Goal: Task Accomplishment & Management: Use online tool/utility

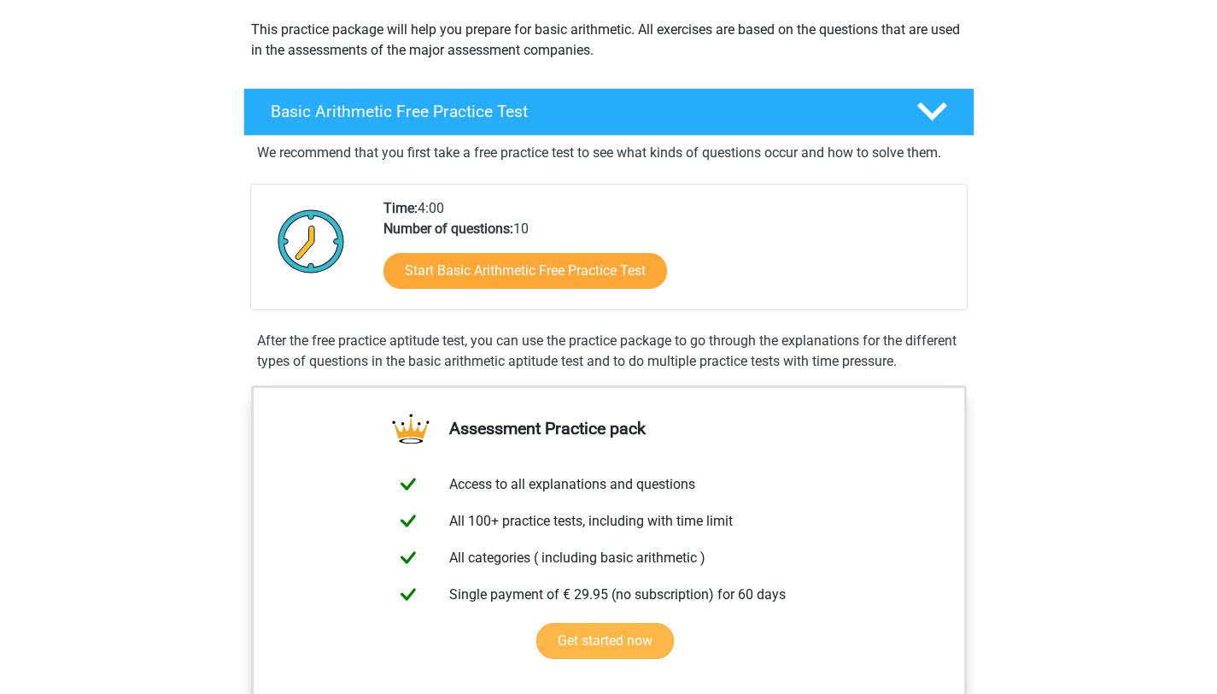
scroll to position [185, 0]
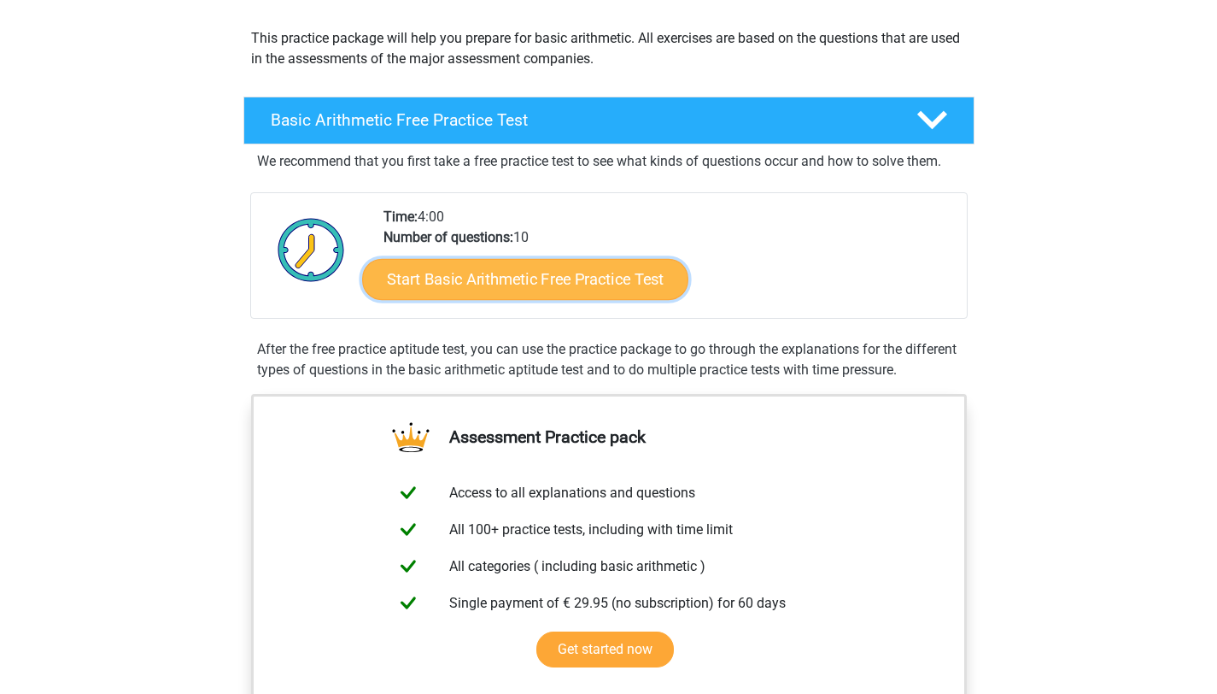
click at [527, 285] on link "Start Basic Arithmetic Free Practice Test" at bounding box center [525, 278] width 326 height 41
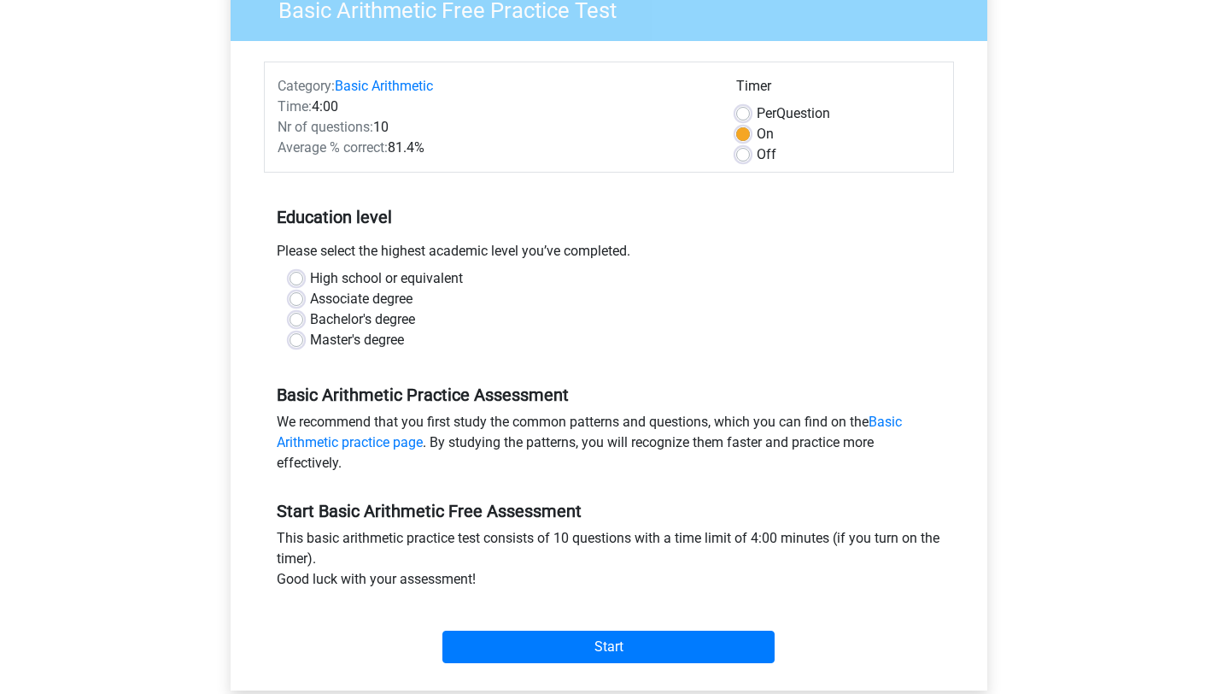
scroll to position [169, 0]
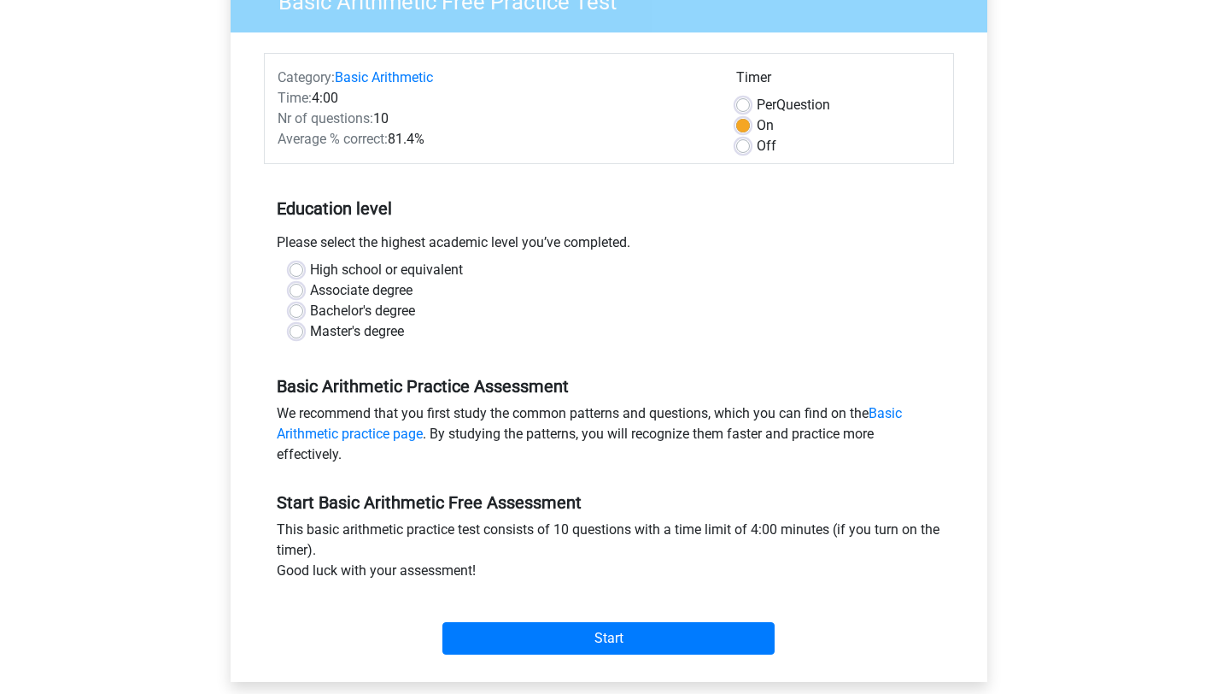
click at [310, 263] on label "High school or equivalent" at bounding box center [386, 270] width 153 height 21
click at [299, 263] on input "High school or equivalent" at bounding box center [297, 268] width 14 height 17
radio input "true"
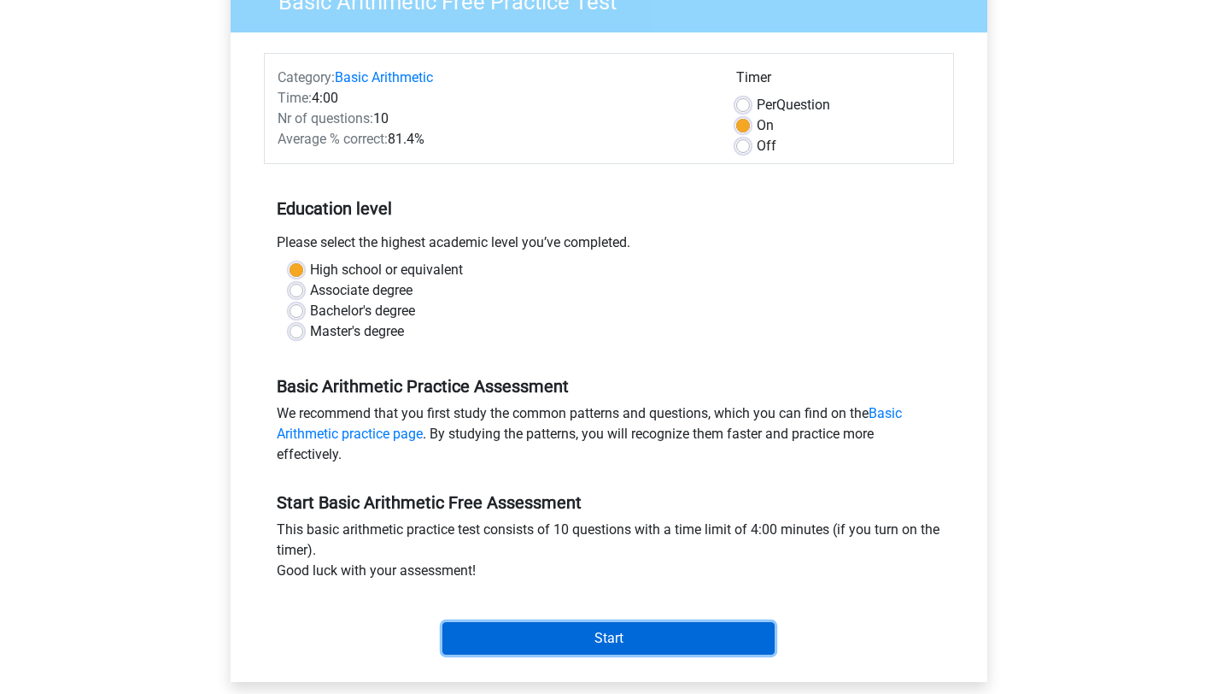
click at [516, 636] on input "Start" at bounding box center [609, 638] width 332 height 32
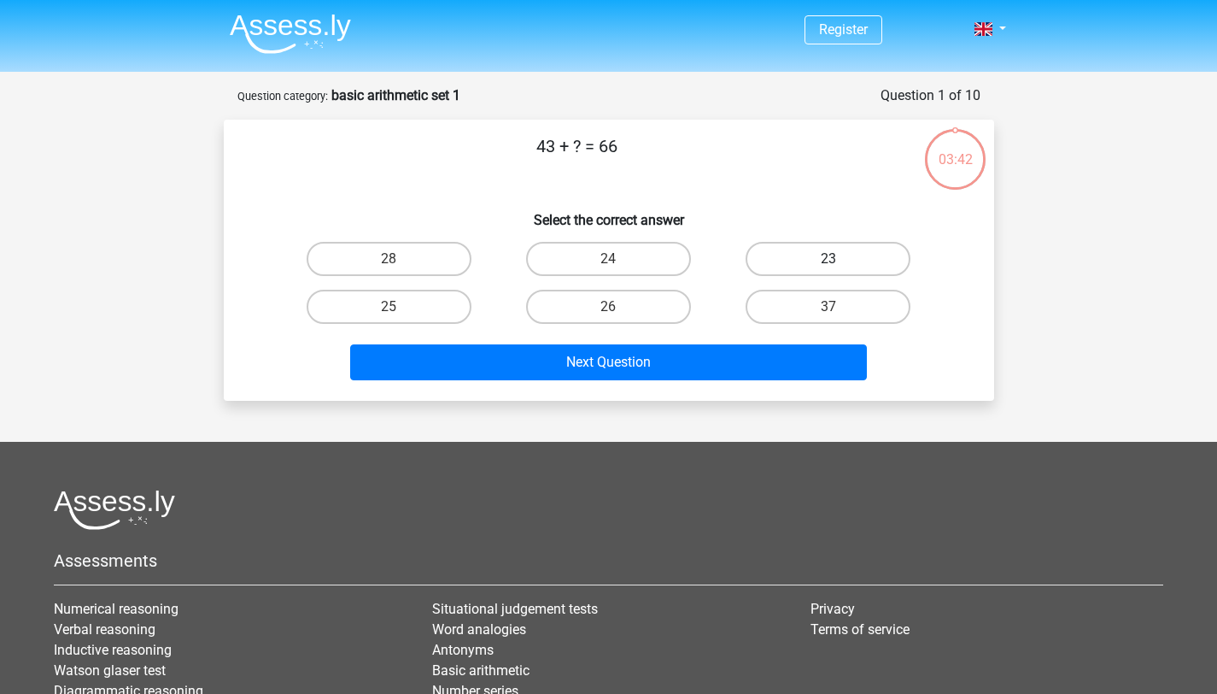
click at [828, 258] on label "23" at bounding box center [828, 259] width 165 height 34
click at [829, 259] on input "23" at bounding box center [834, 264] width 11 height 11
radio input "true"
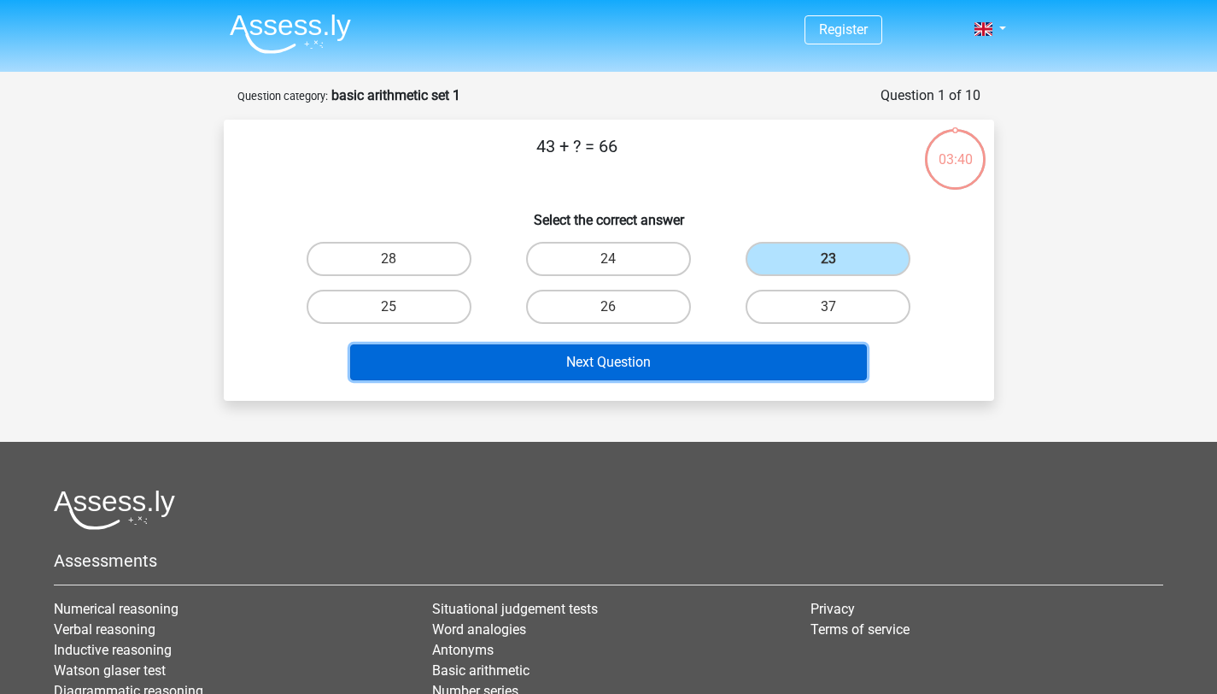
click at [760, 349] on button "Next Question" at bounding box center [608, 362] width 517 height 36
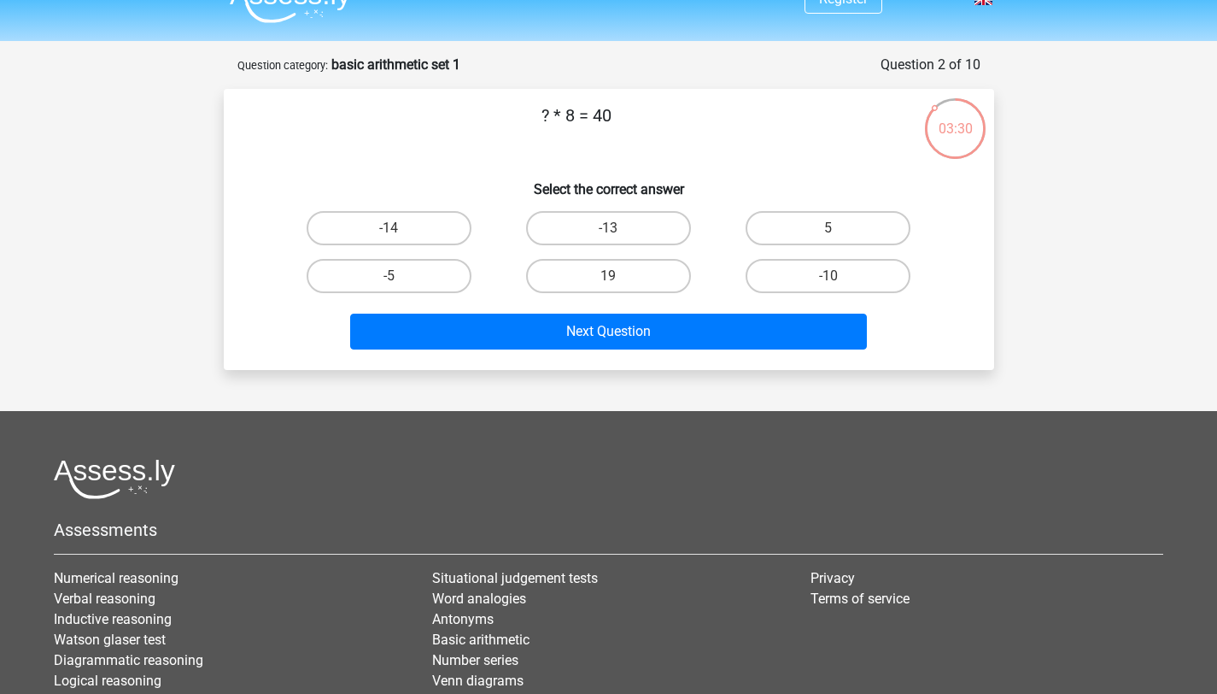
scroll to position [21, 0]
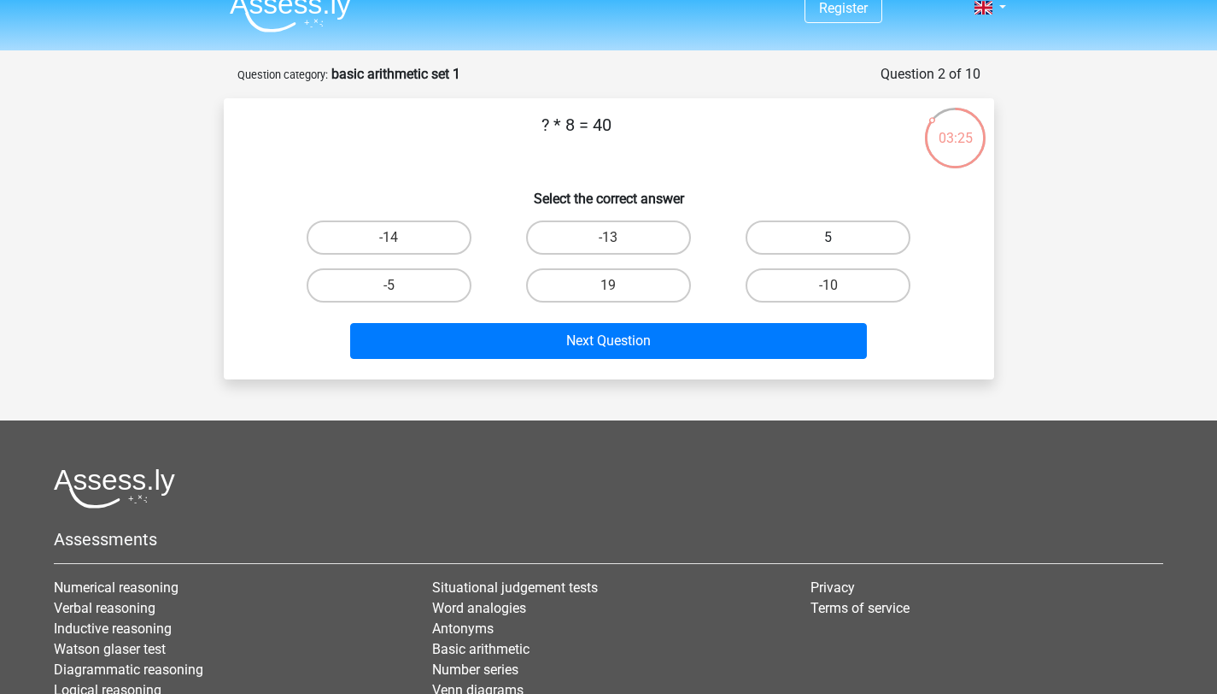
click at [794, 230] on label "5" at bounding box center [828, 237] width 165 height 34
click at [829, 238] on input "5" at bounding box center [834, 243] width 11 height 11
radio input "true"
click at [706, 361] on div "Next Question" at bounding box center [609, 344] width 660 height 43
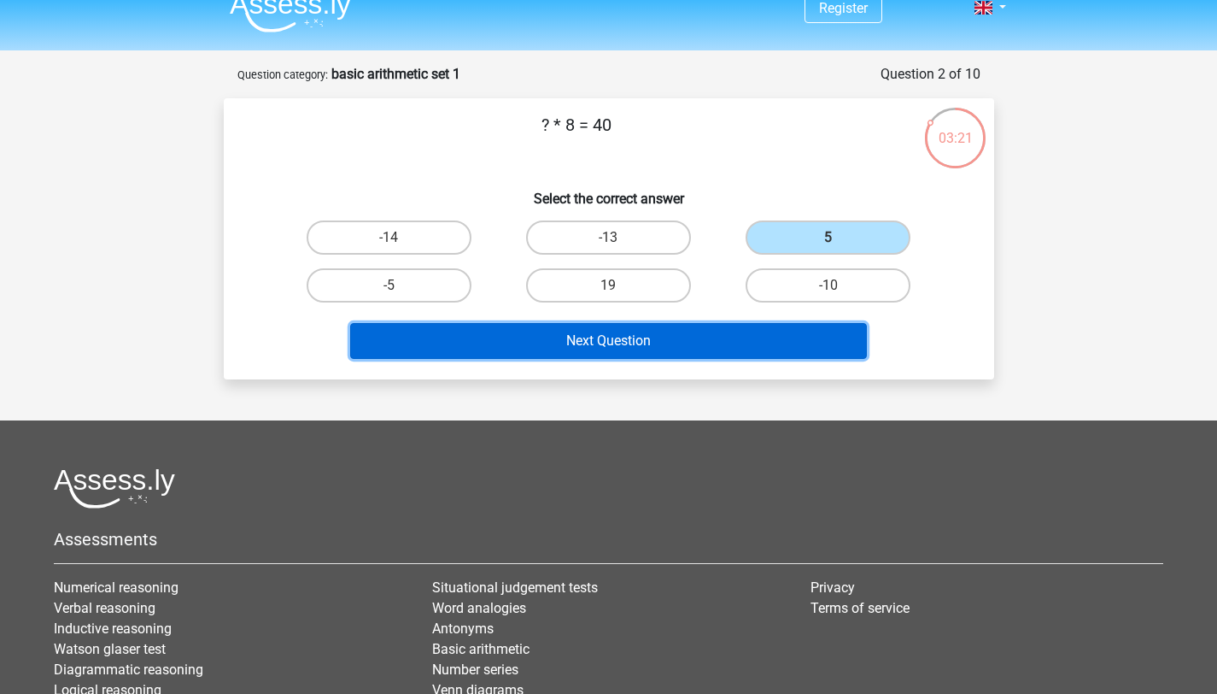
click at [689, 327] on button "Next Question" at bounding box center [608, 341] width 517 height 36
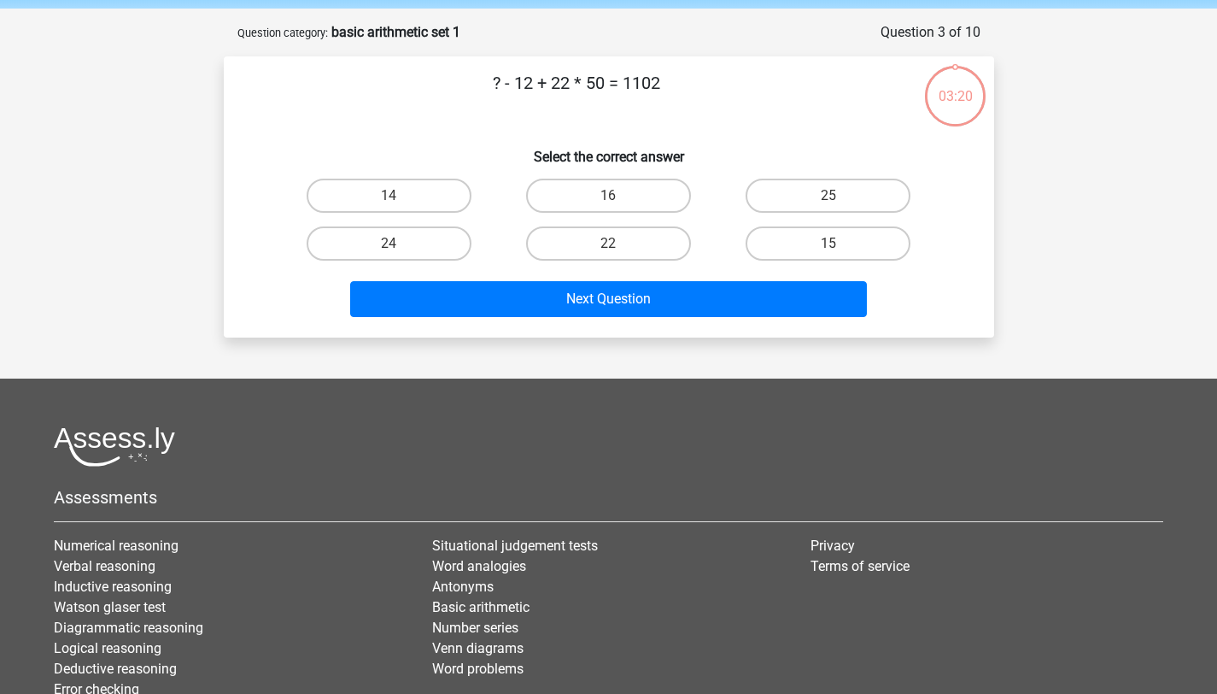
scroll to position [85, 0]
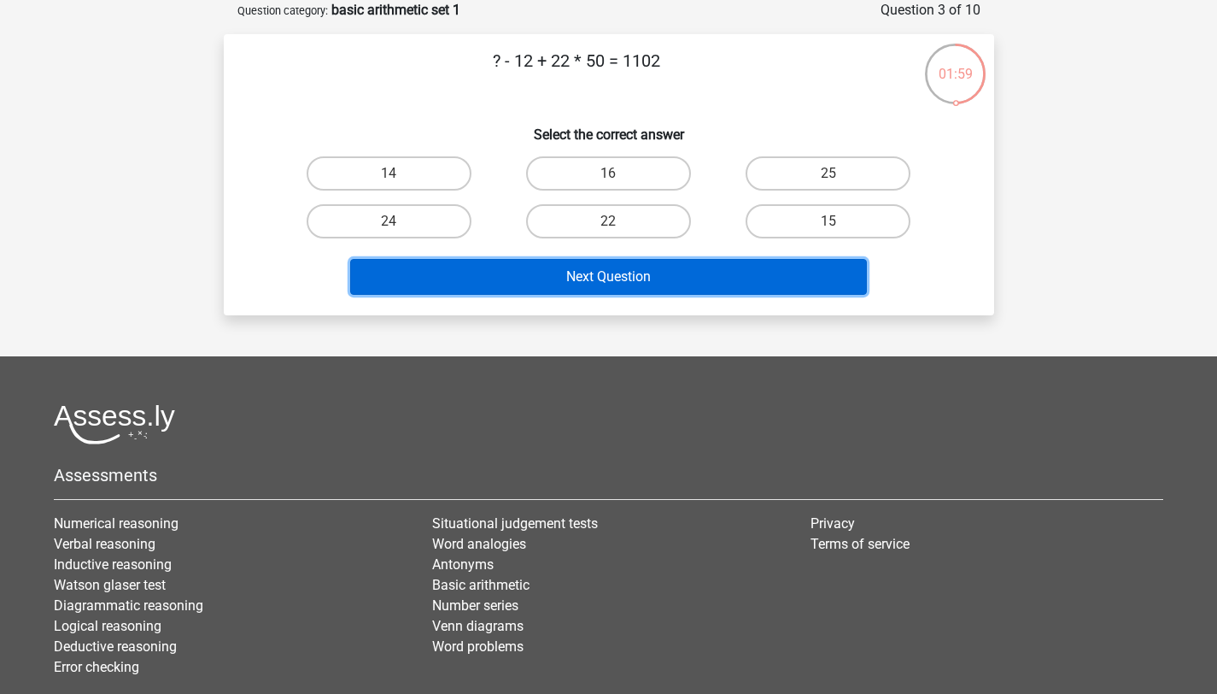
click at [623, 282] on button "Next Question" at bounding box center [608, 277] width 517 height 36
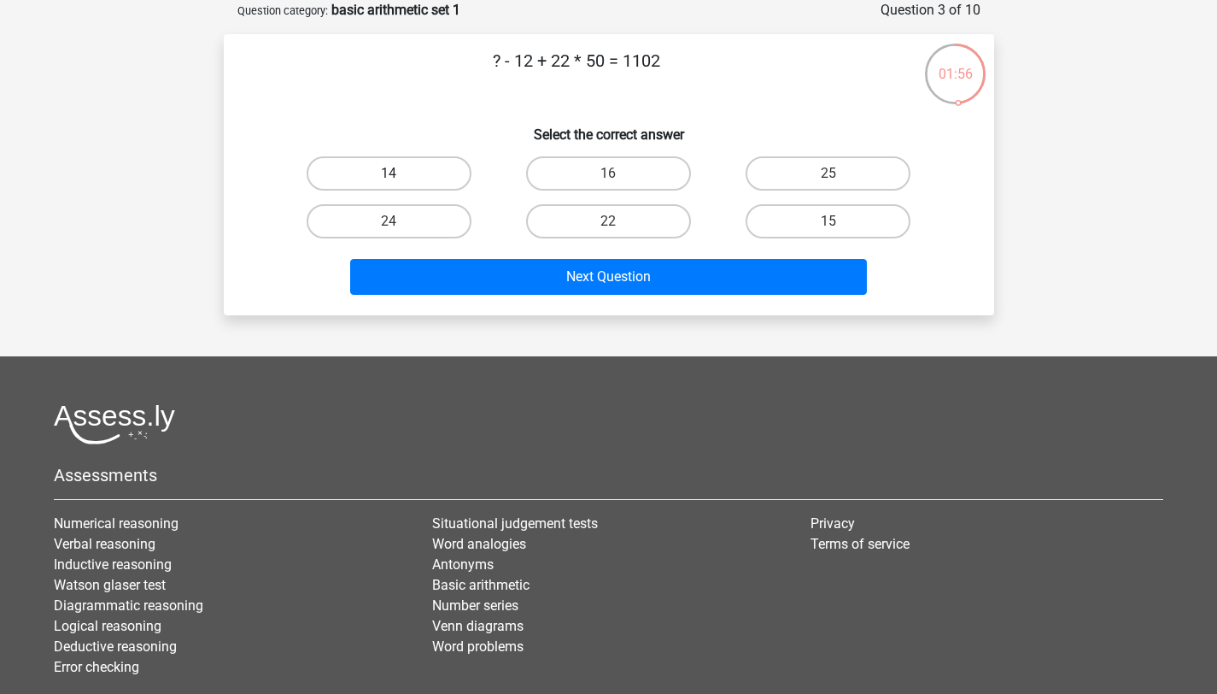
click at [422, 178] on label "14" at bounding box center [389, 173] width 165 height 34
click at [400, 178] on input "14" at bounding box center [394, 178] width 11 height 11
radio input "true"
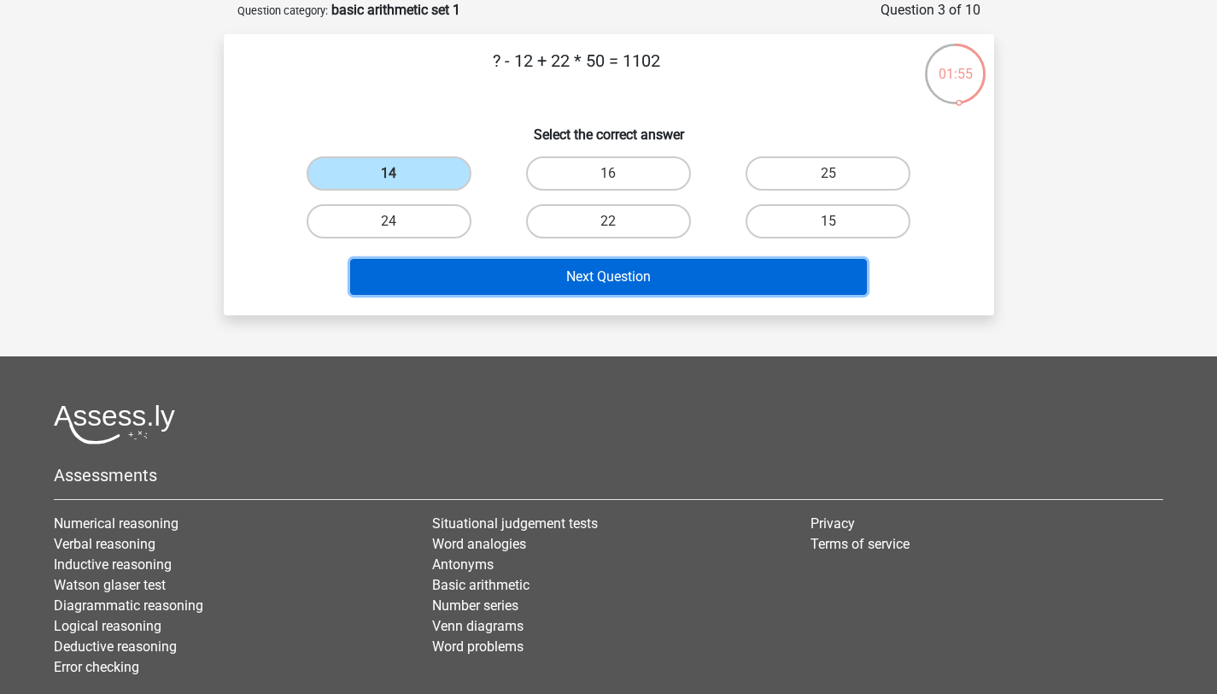
click at [475, 289] on button "Next Question" at bounding box center [608, 277] width 517 height 36
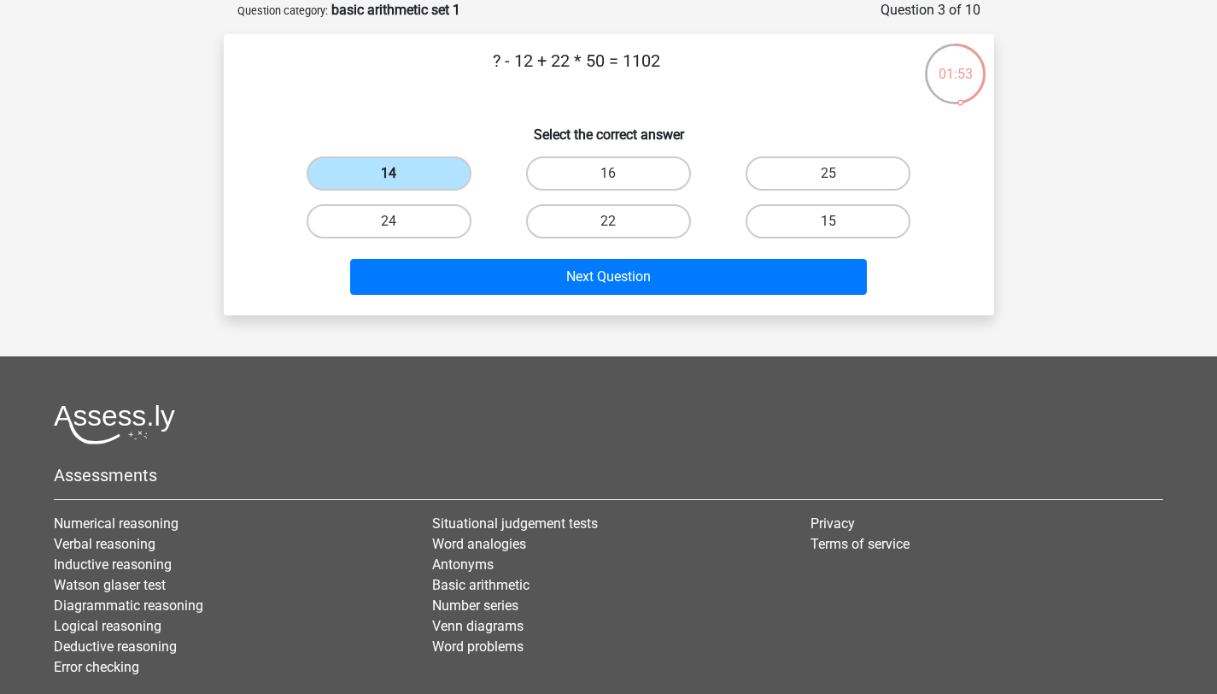
click at [408, 184] on label "14" at bounding box center [389, 173] width 165 height 34
click at [400, 184] on input "14" at bounding box center [394, 178] width 11 height 11
click at [445, 247] on div "Next Question" at bounding box center [609, 273] width 716 height 56
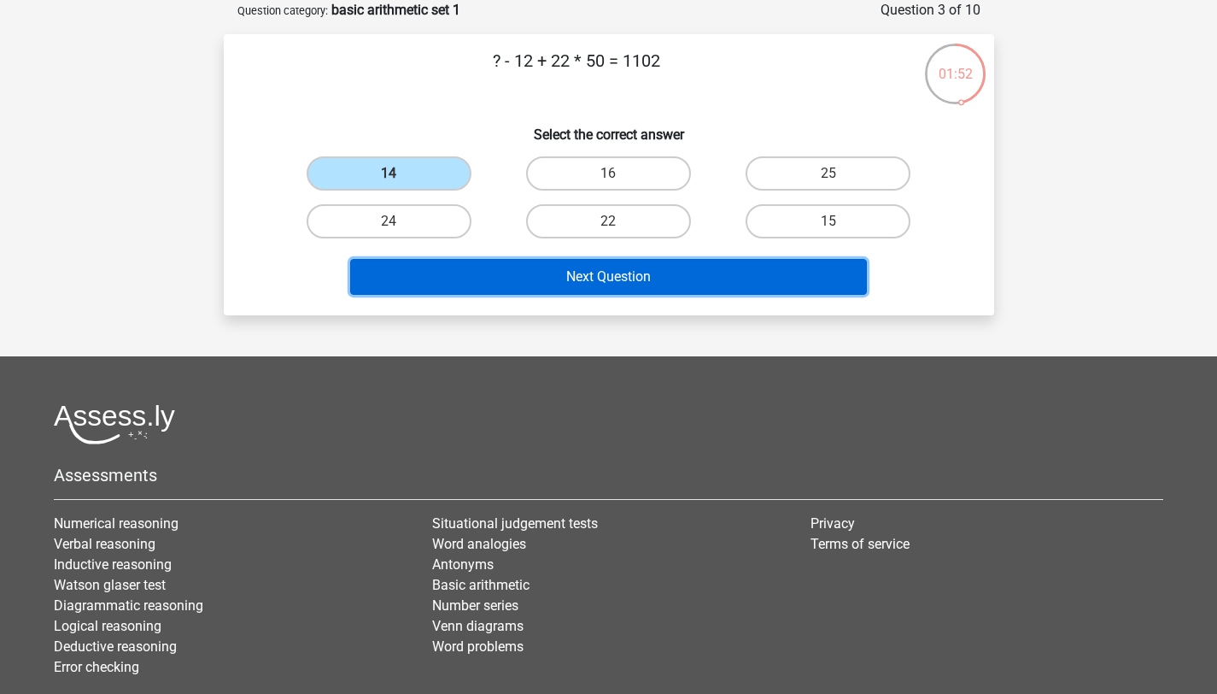
click at [448, 268] on button "Next Question" at bounding box center [608, 277] width 517 height 36
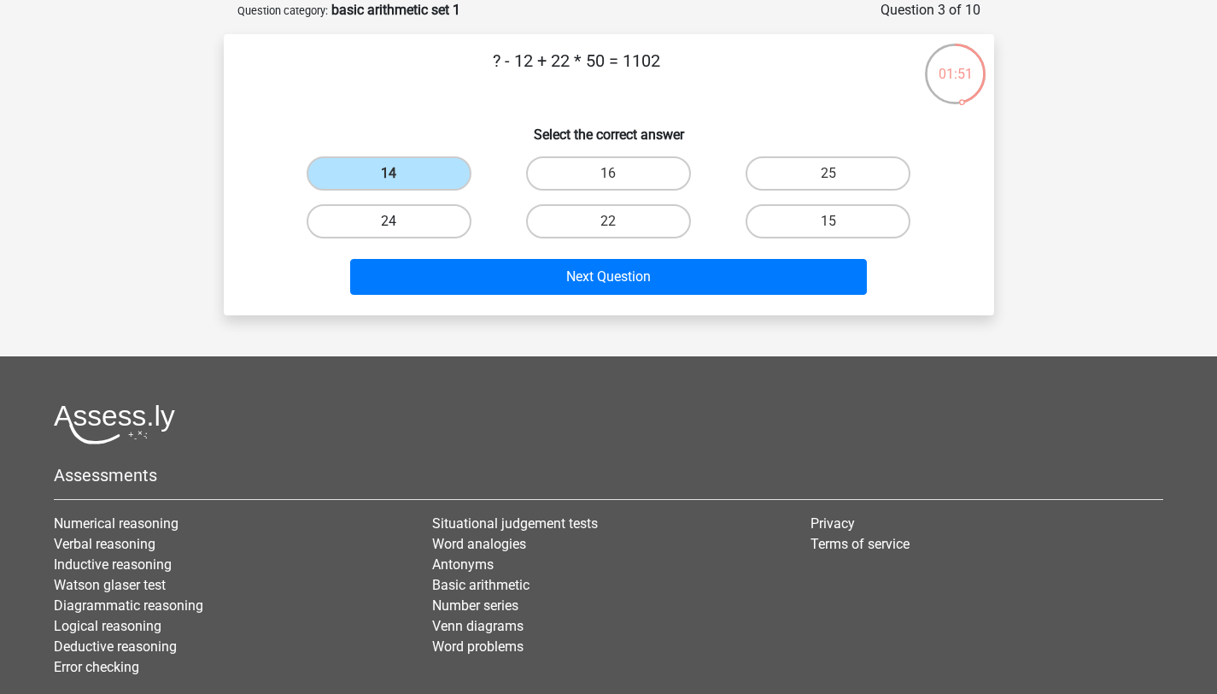
click at [409, 214] on label "24" at bounding box center [389, 221] width 165 height 34
click at [400, 221] on input "24" at bounding box center [394, 226] width 11 height 11
radio input "true"
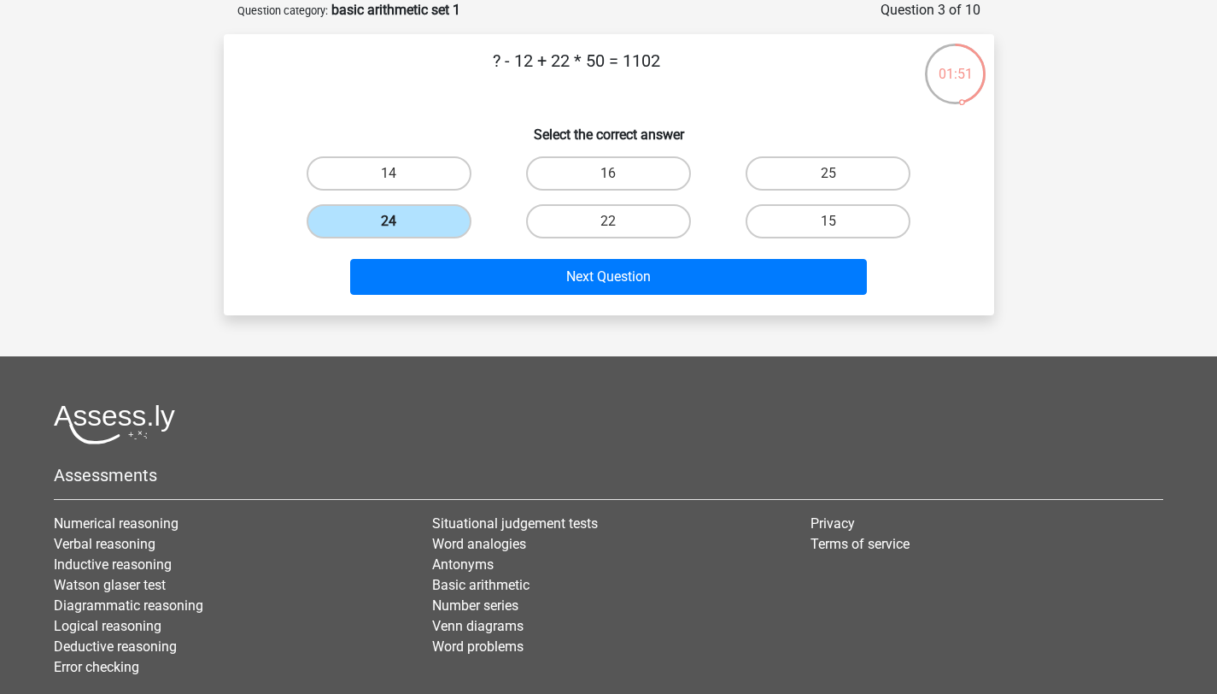
click at [409, 222] on label "24" at bounding box center [389, 221] width 165 height 34
click at [400, 222] on input "24" at bounding box center [394, 226] width 11 height 11
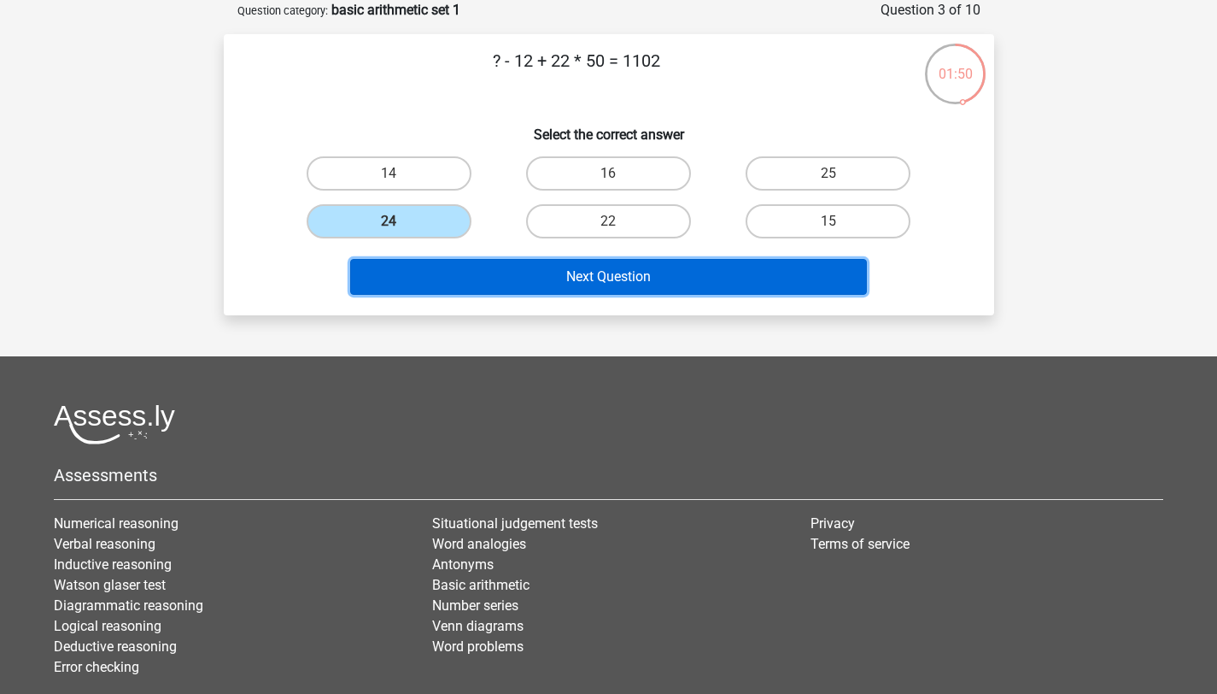
click at [472, 280] on button "Next Question" at bounding box center [608, 277] width 517 height 36
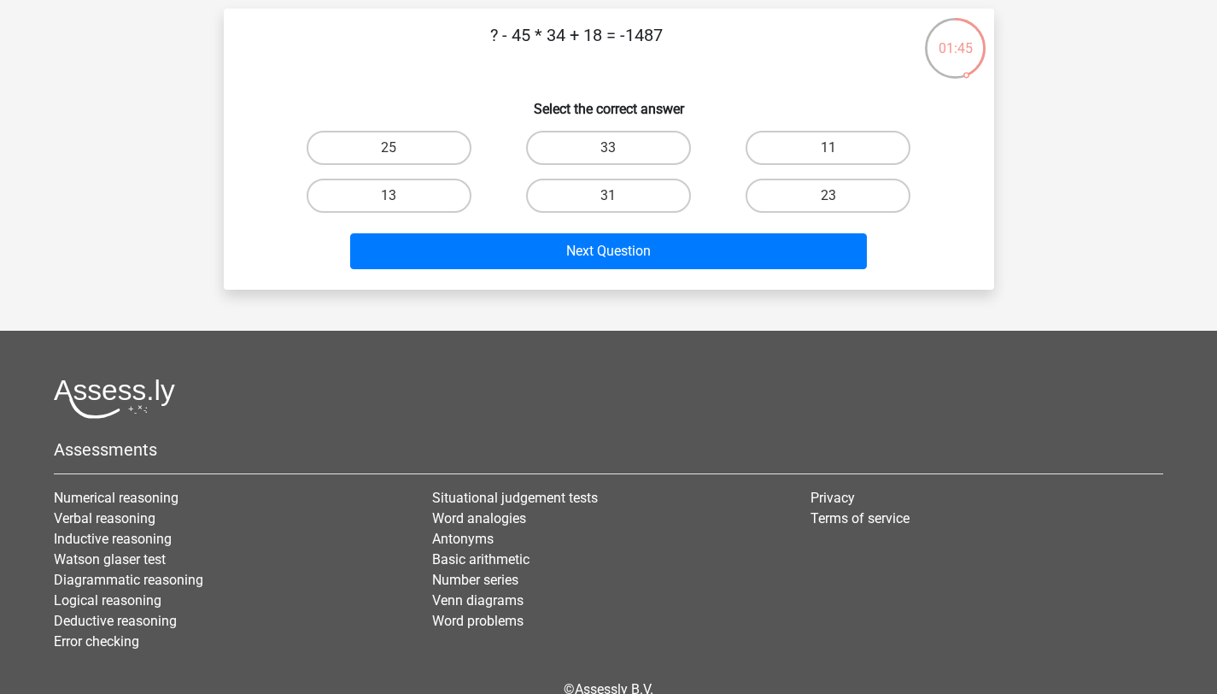
scroll to position [0, 0]
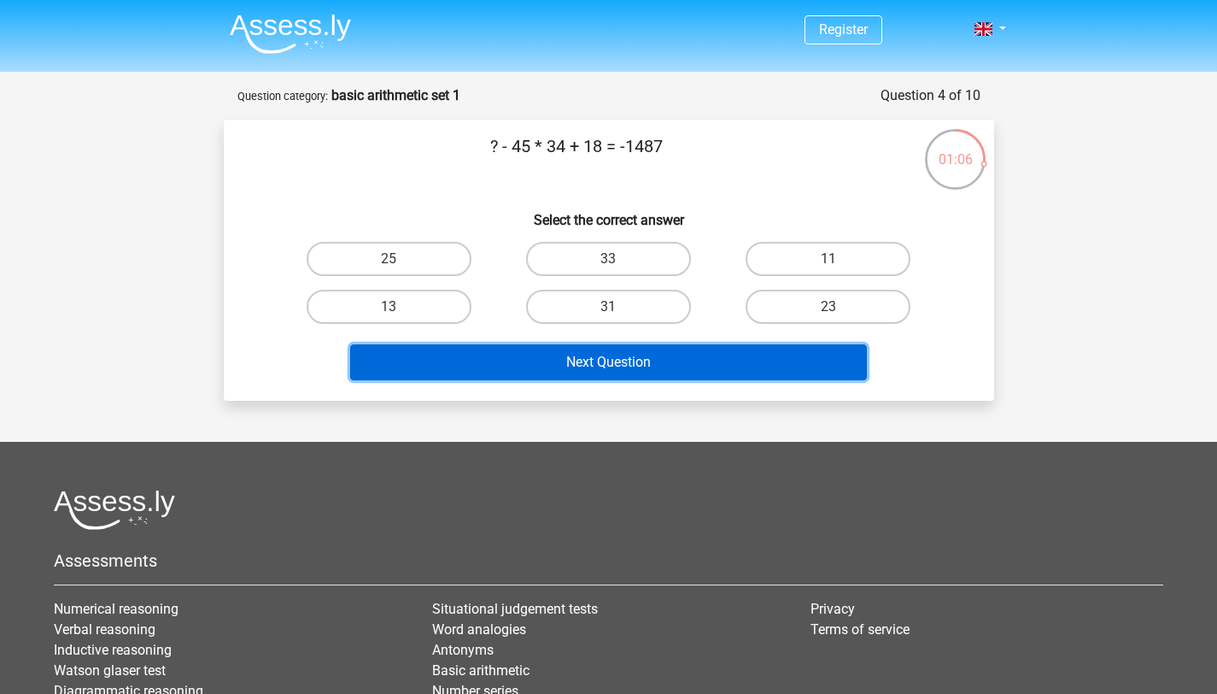
click at [429, 354] on button "Next Question" at bounding box center [608, 362] width 517 height 36
